Goal: Information Seeking & Learning: Learn about a topic

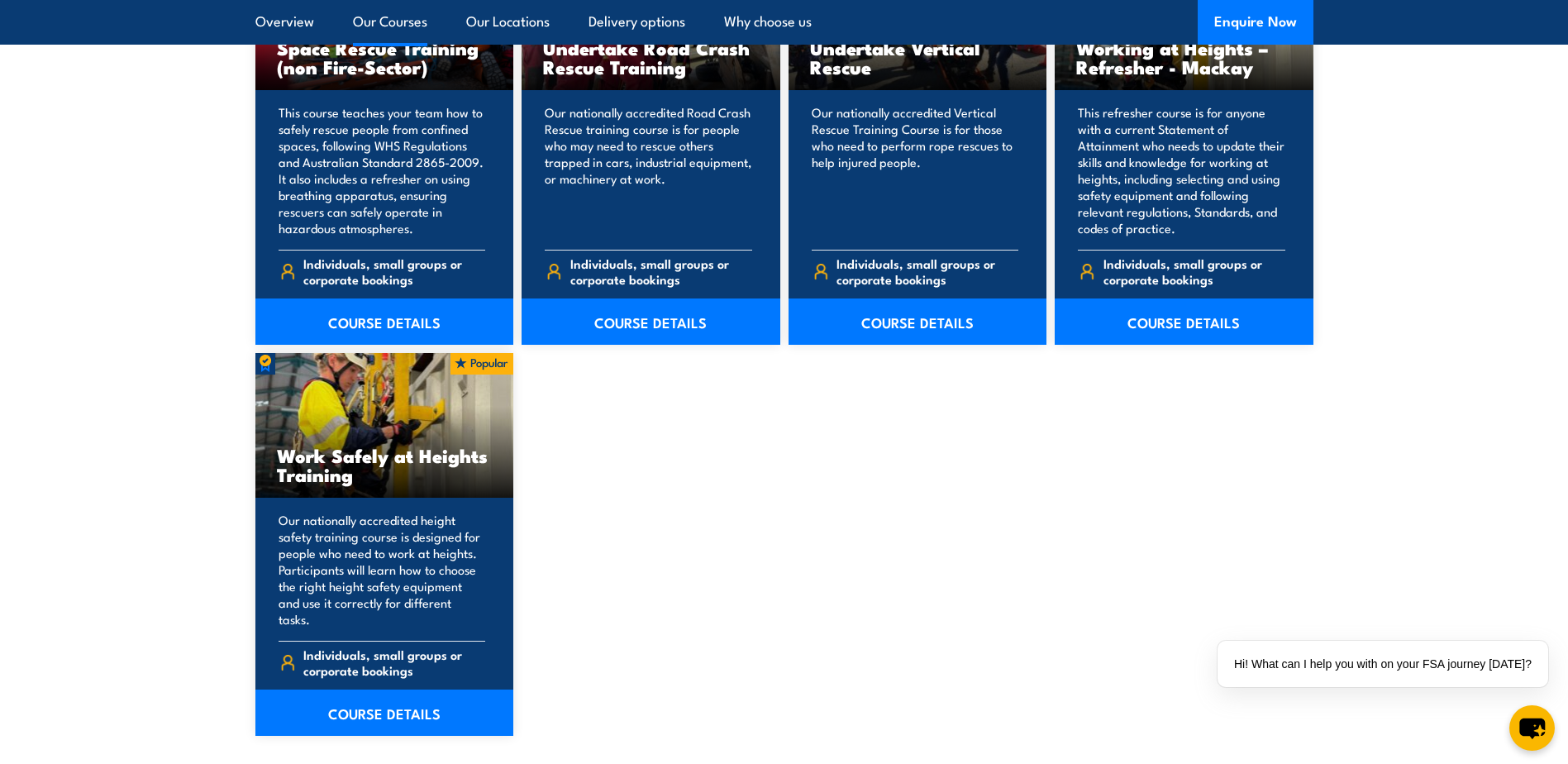
scroll to position [1901, 0]
click at [358, 694] on link "COURSE DETAILS" at bounding box center [385, 711] width 259 height 47
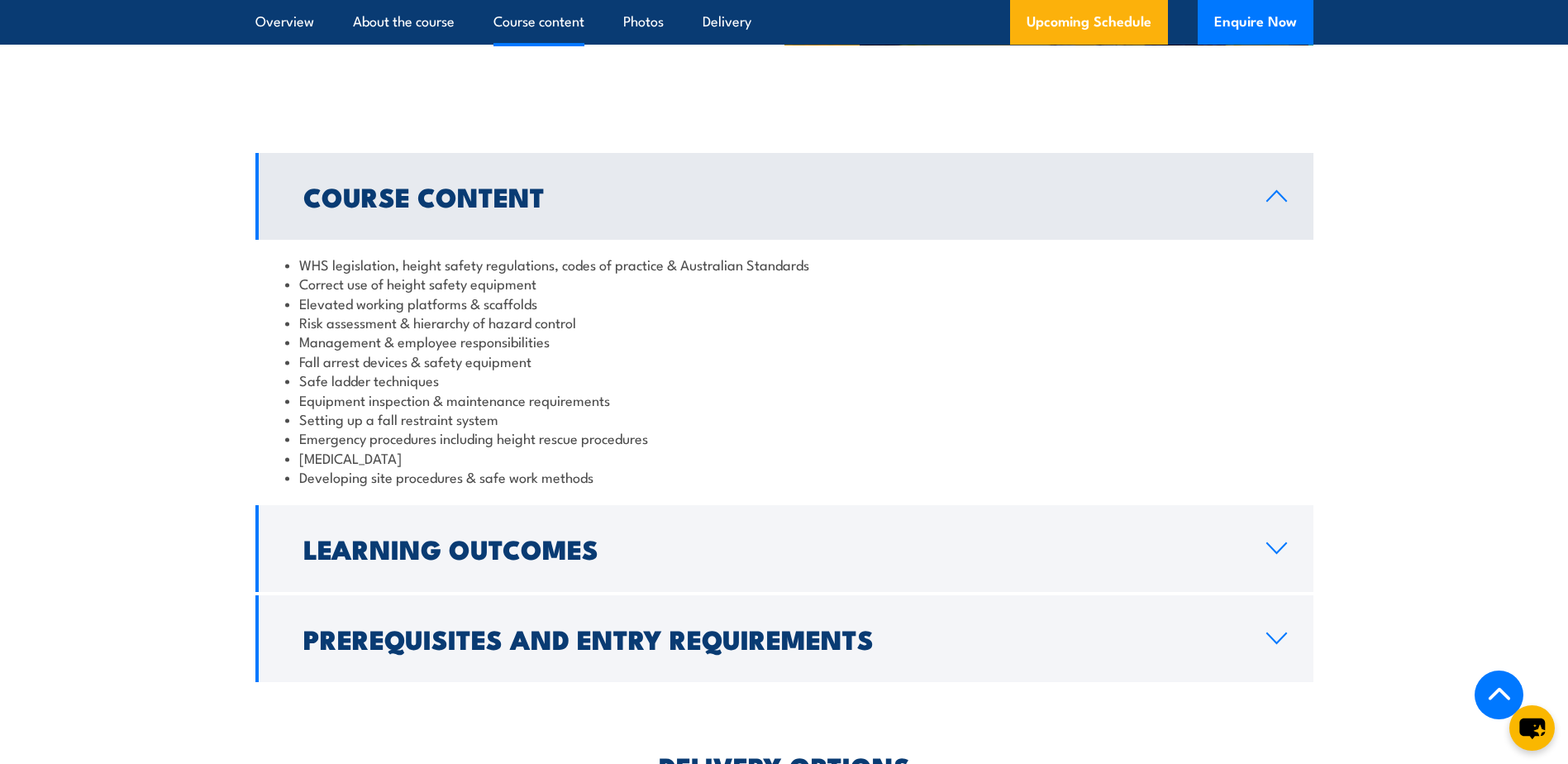
scroll to position [1323, 0]
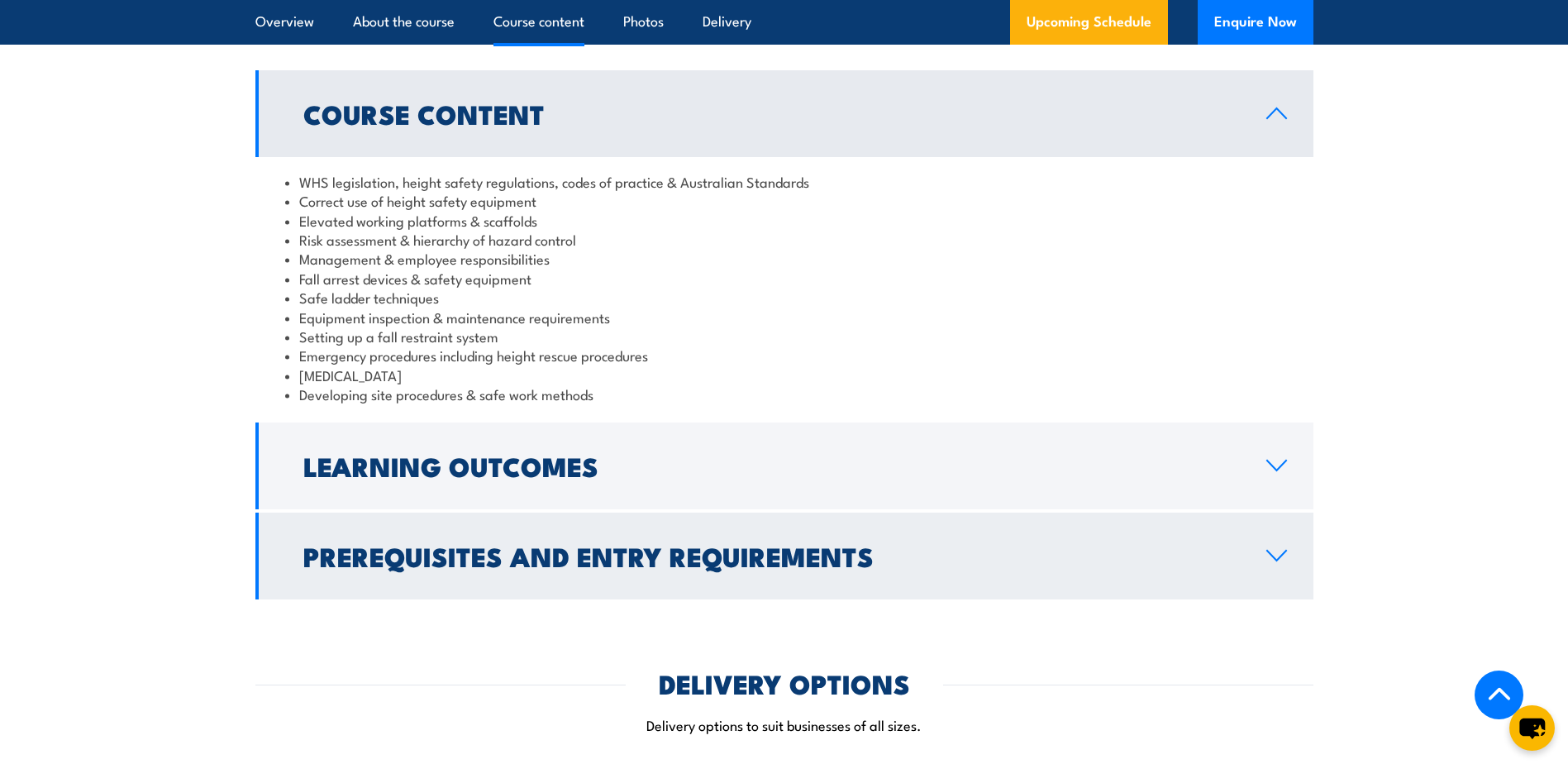
click at [1279, 550] on icon at bounding box center [1276, 555] width 22 height 13
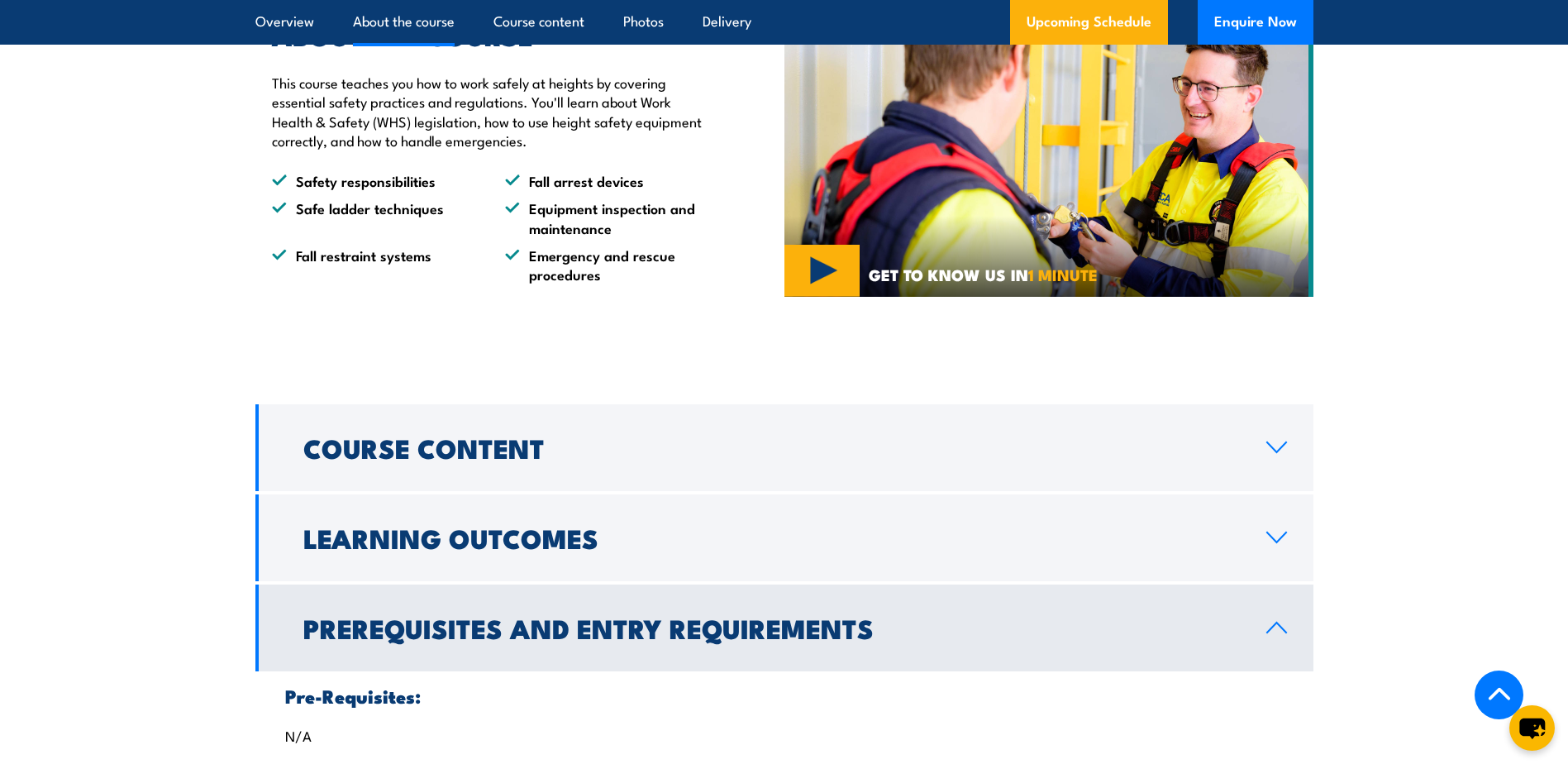
scroll to position [992, 0]
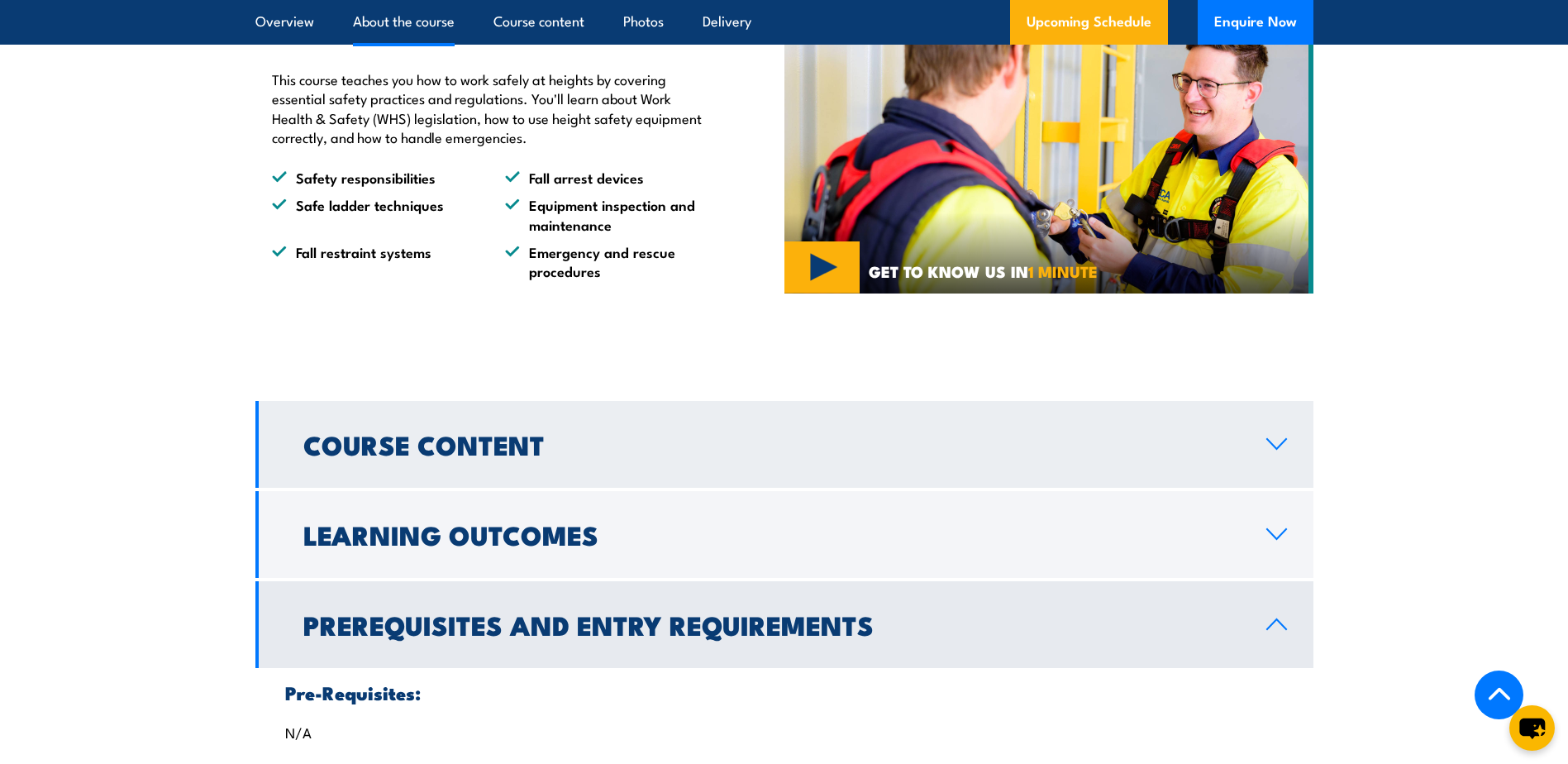
click at [1266, 434] on link "Course Content" at bounding box center [784, 444] width 1058 height 87
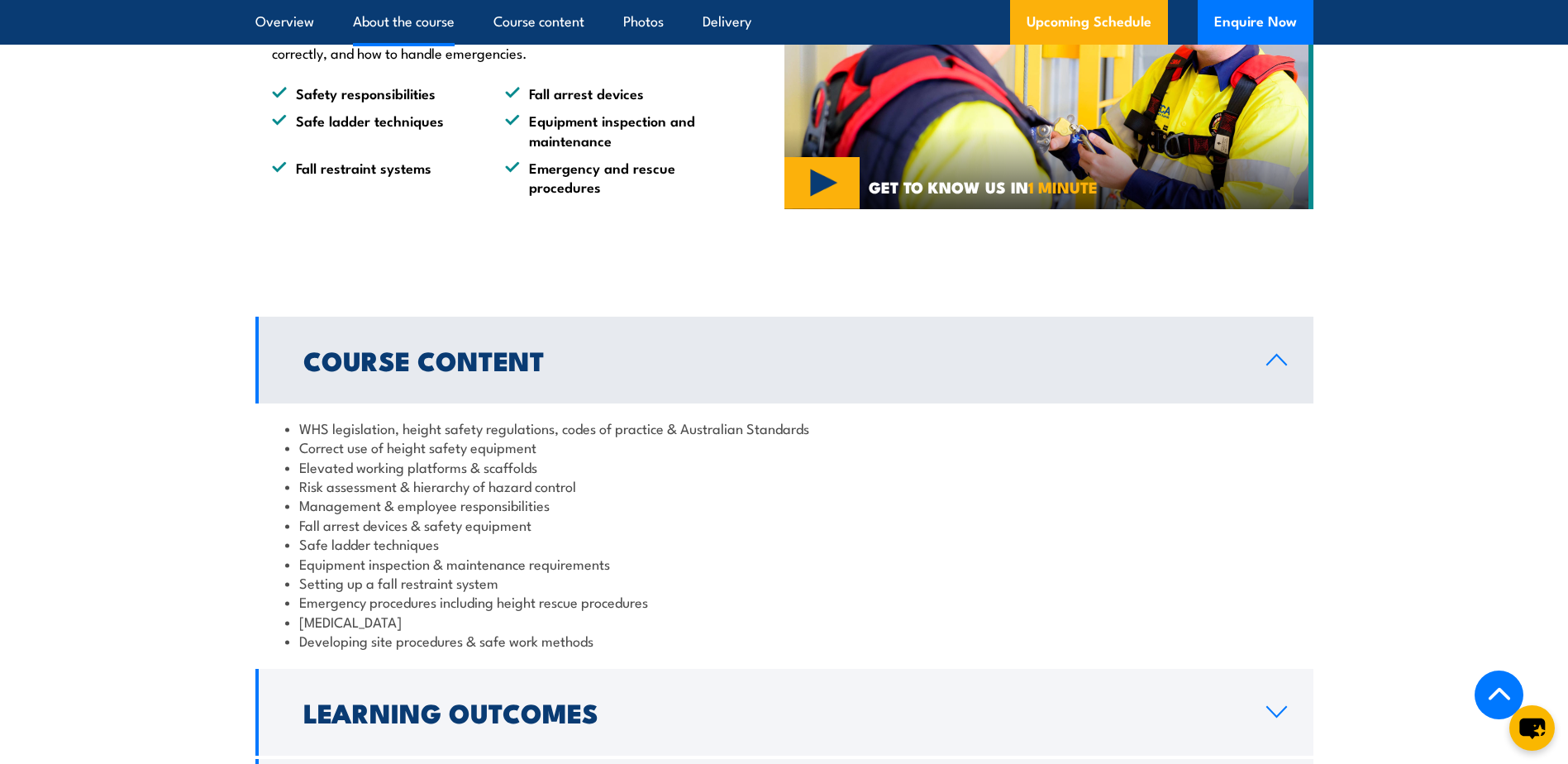
scroll to position [1075, 0]
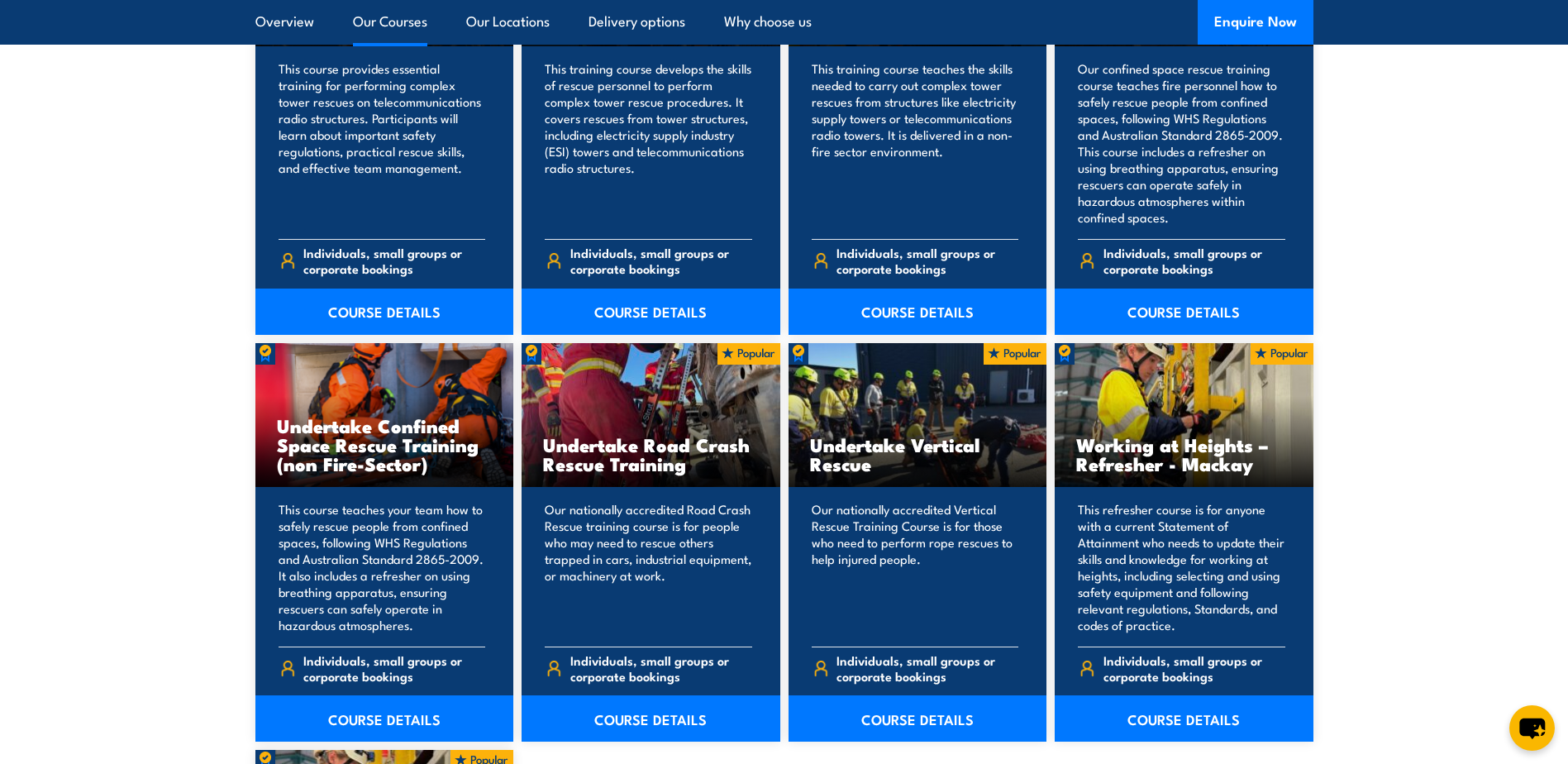
scroll to position [1488, 0]
